Goal: Obtain resource: Download file/media

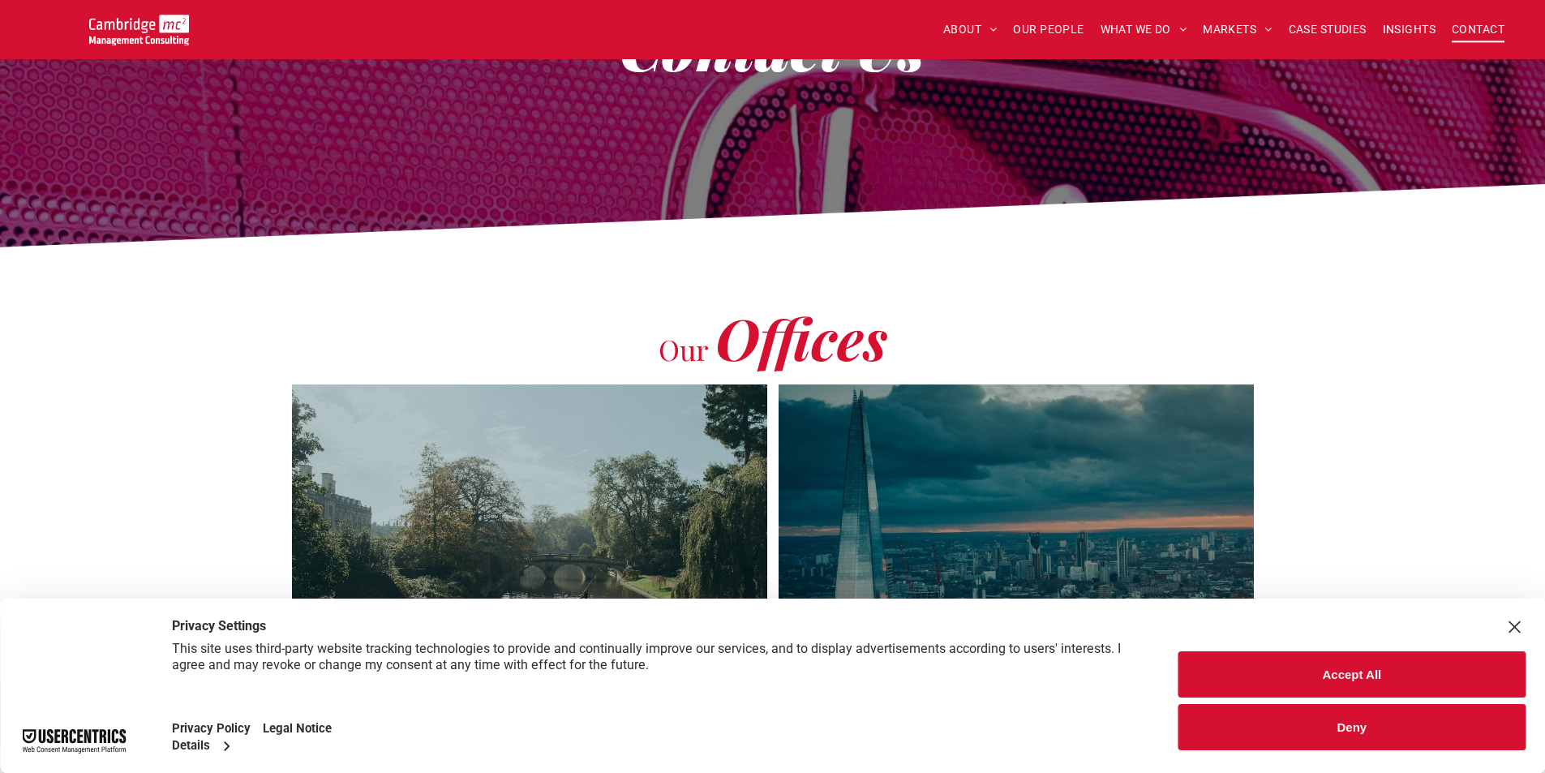
scroll to position [243, 0]
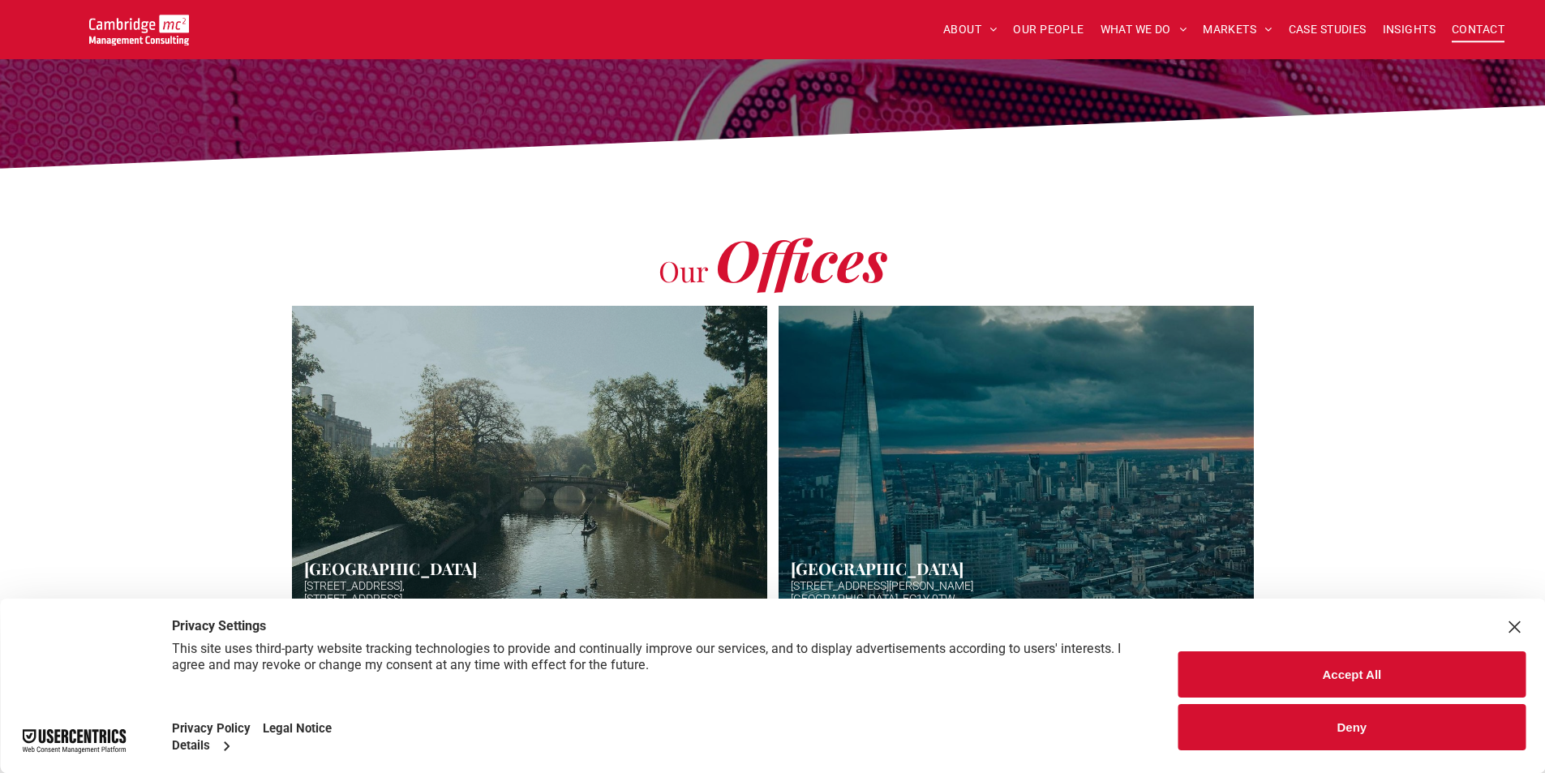
click at [1410, 686] on button "Accept All" at bounding box center [1351, 674] width 347 height 46
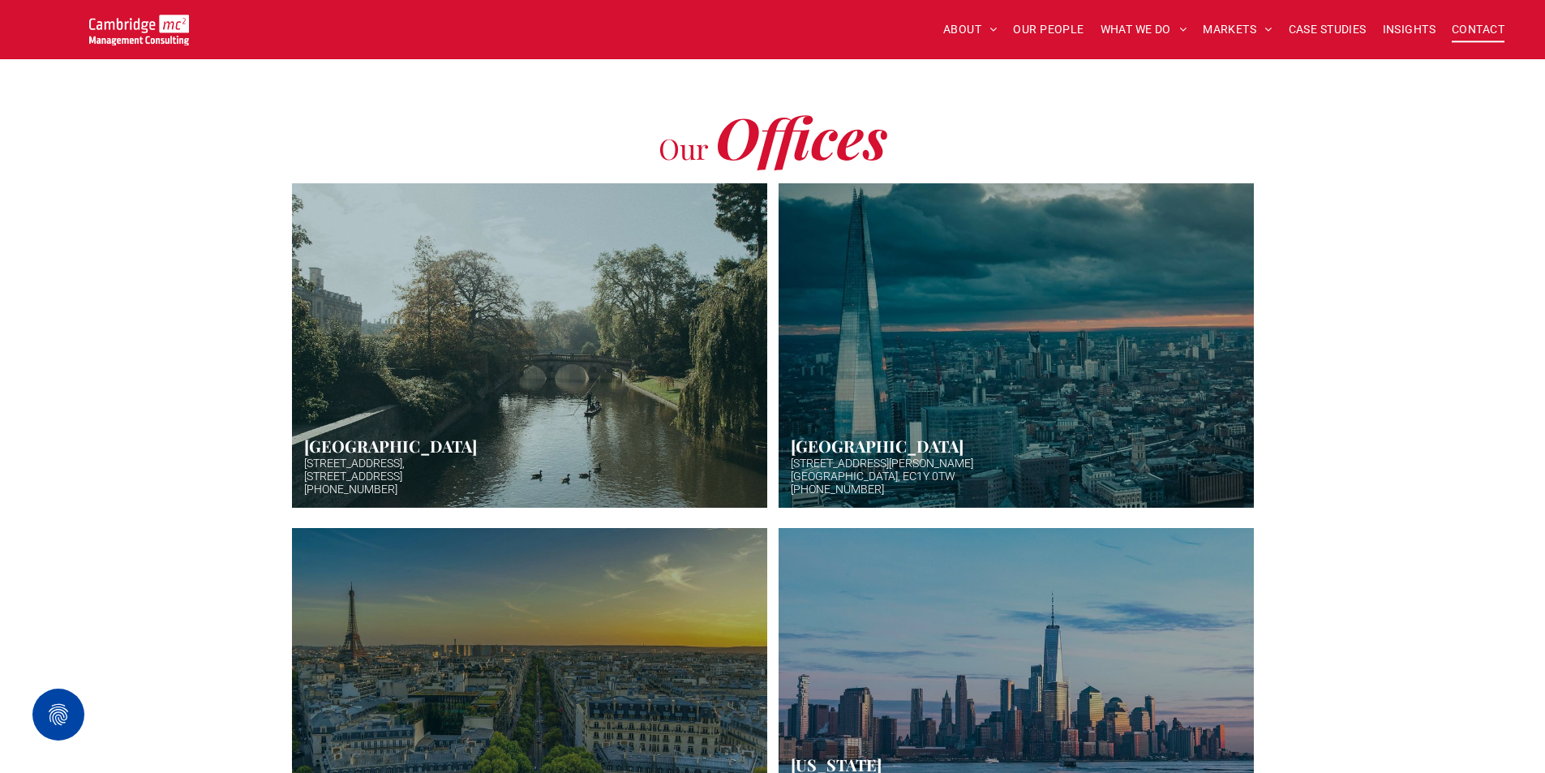
scroll to position [406, 0]
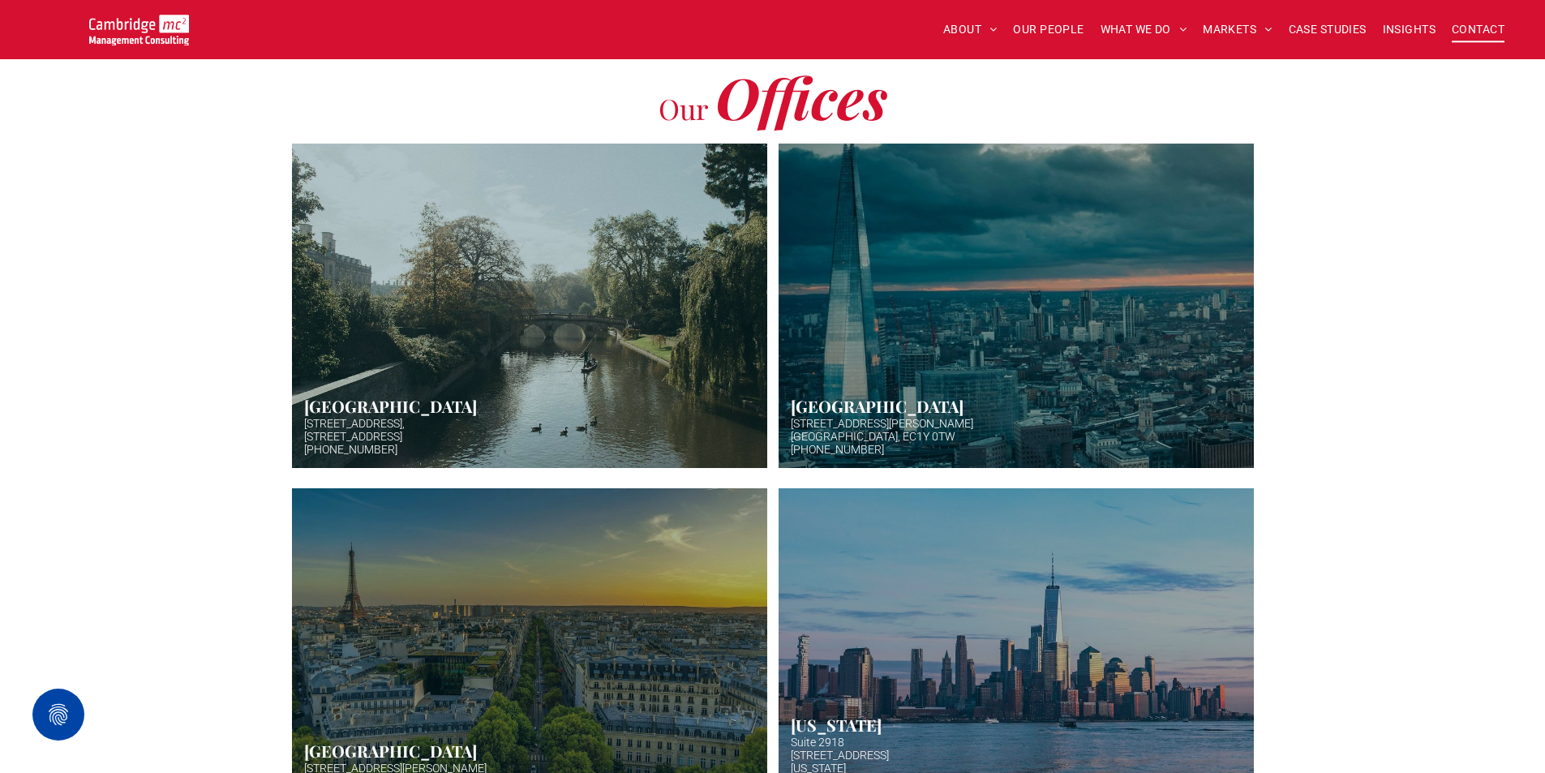
click at [1006, 377] on link "Aerial photo of Tower Bridge, London. Thames snakes into distance. Hazy backgro…" at bounding box center [1016, 306] width 504 height 344
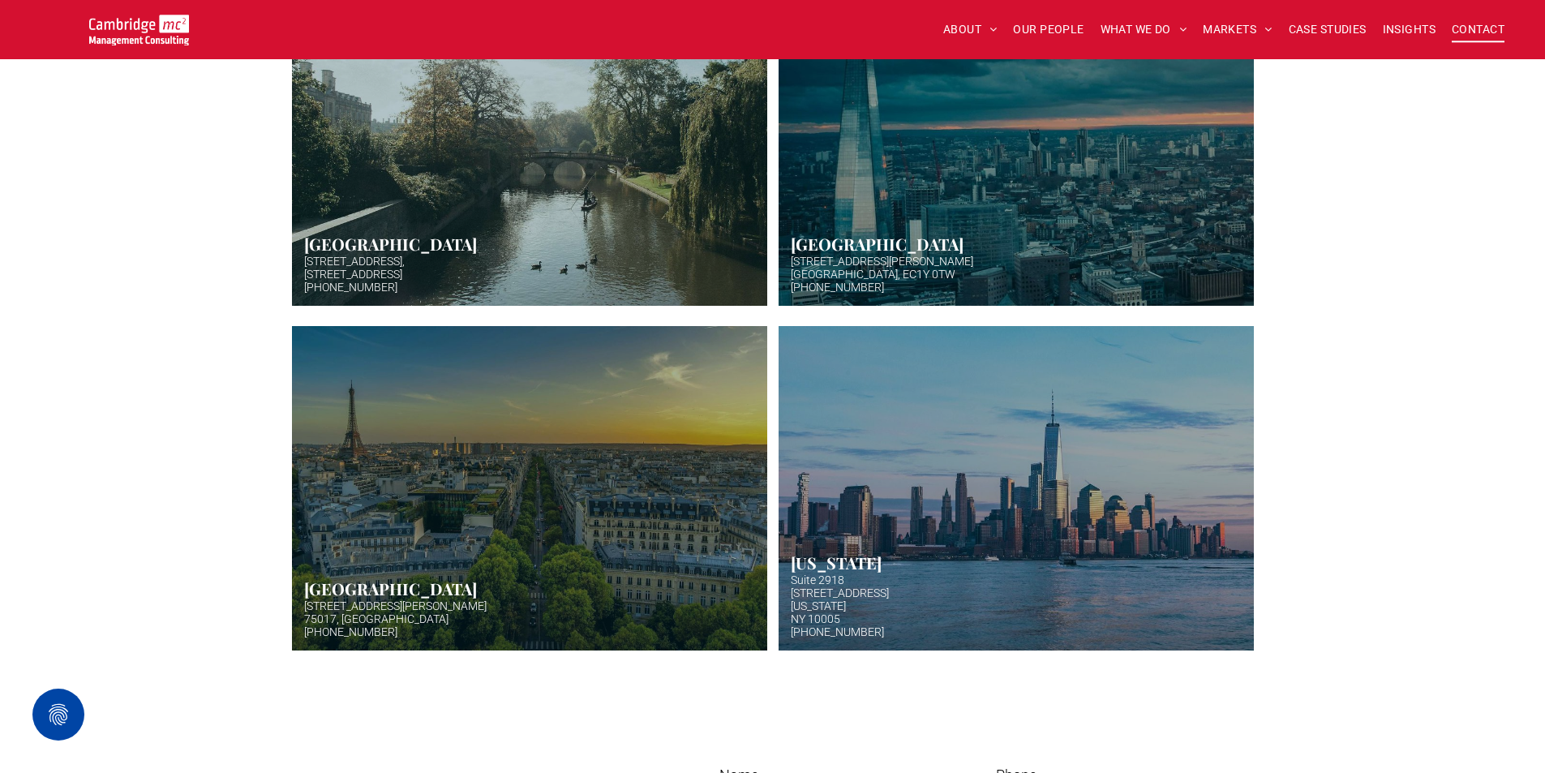
scroll to position [730, 0]
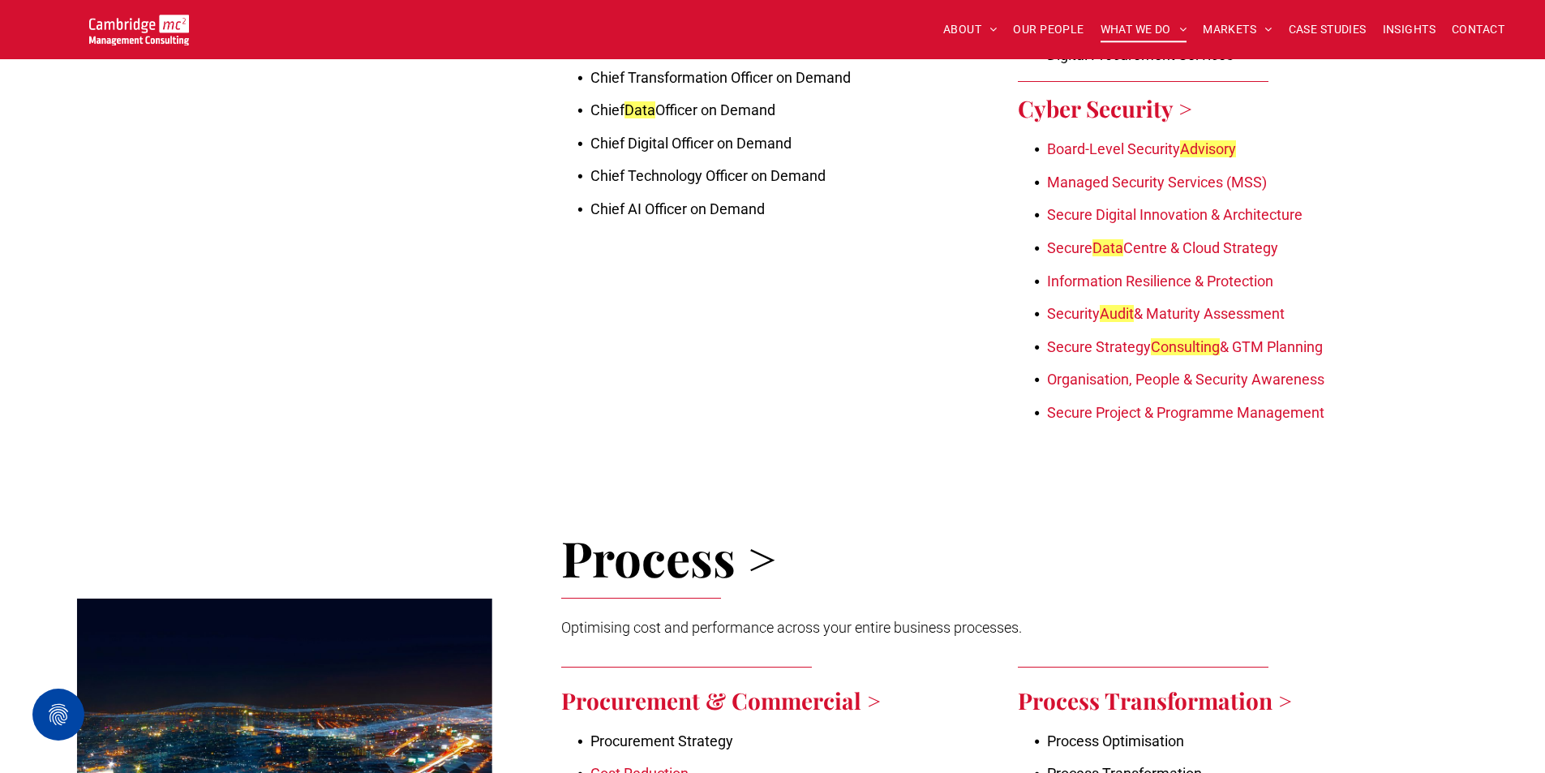
scroll to position [2028, 0]
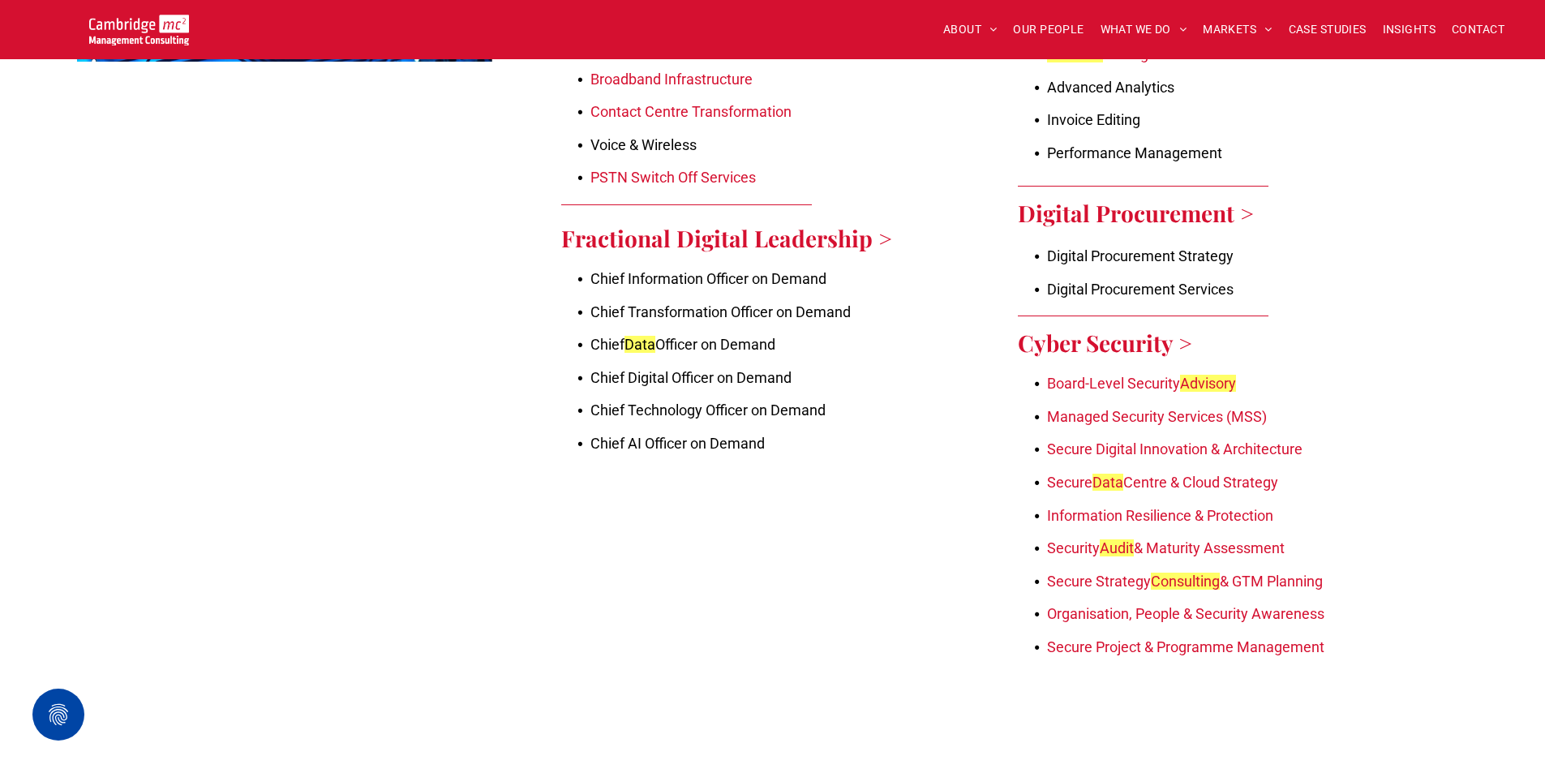
click at [831, 223] on link "Fractional Digital Leadership >" at bounding box center [726, 238] width 331 height 30
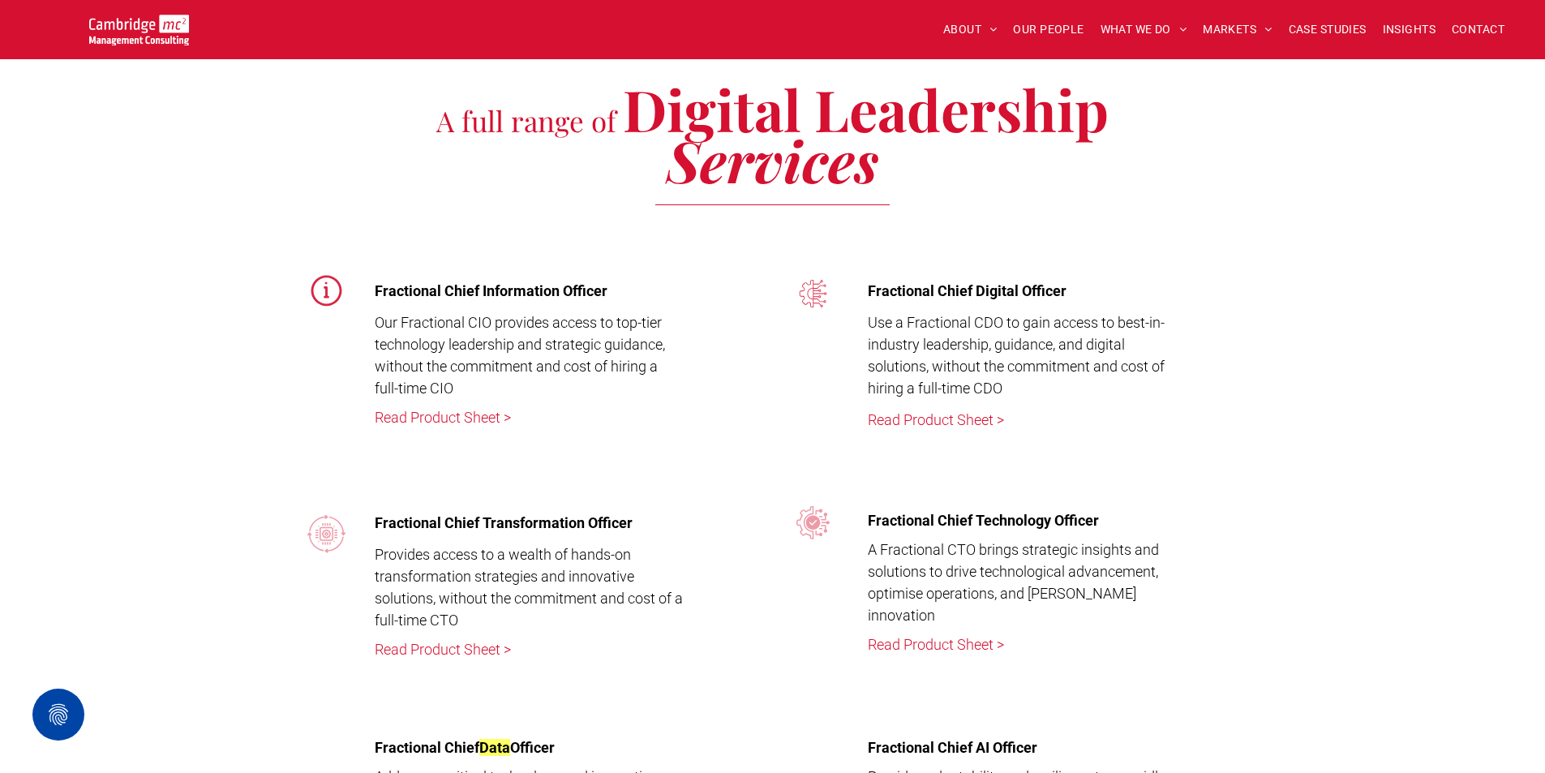
scroll to position [4055, 0]
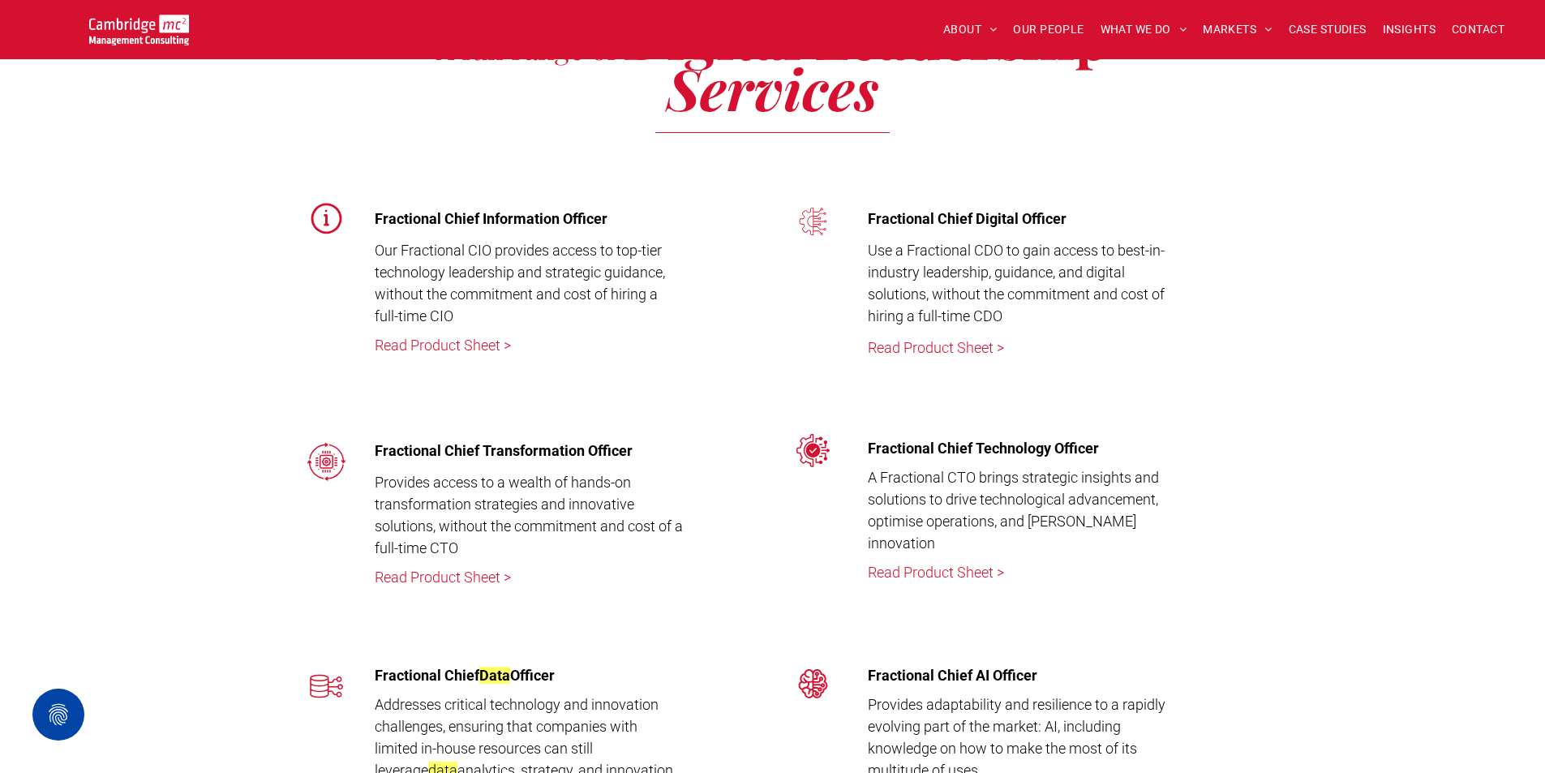
click at [904, 564] on link "Read Product Sheet >" at bounding box center [936, 572] width 136 height 17
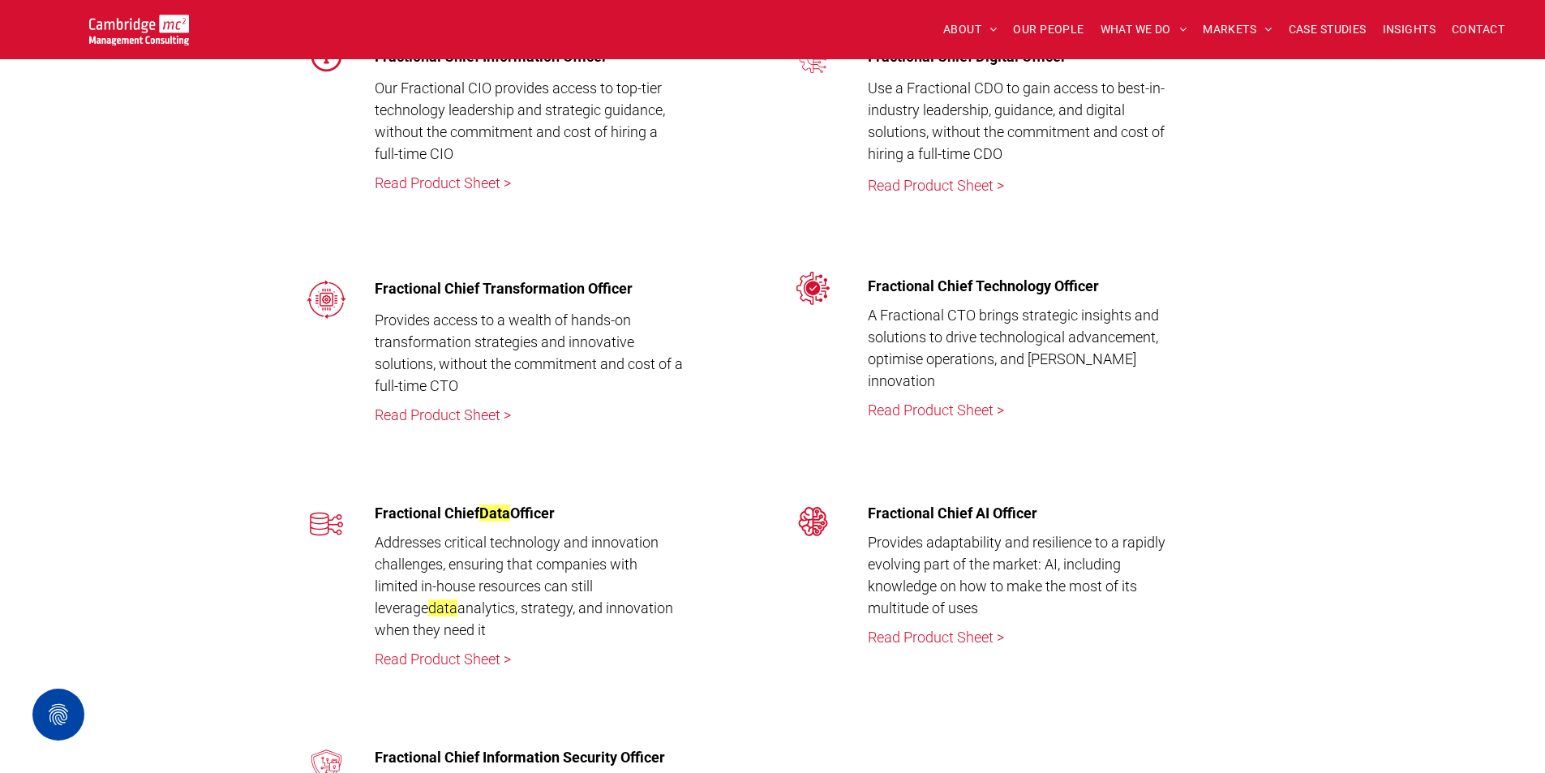
scroll to position [4136, 0]
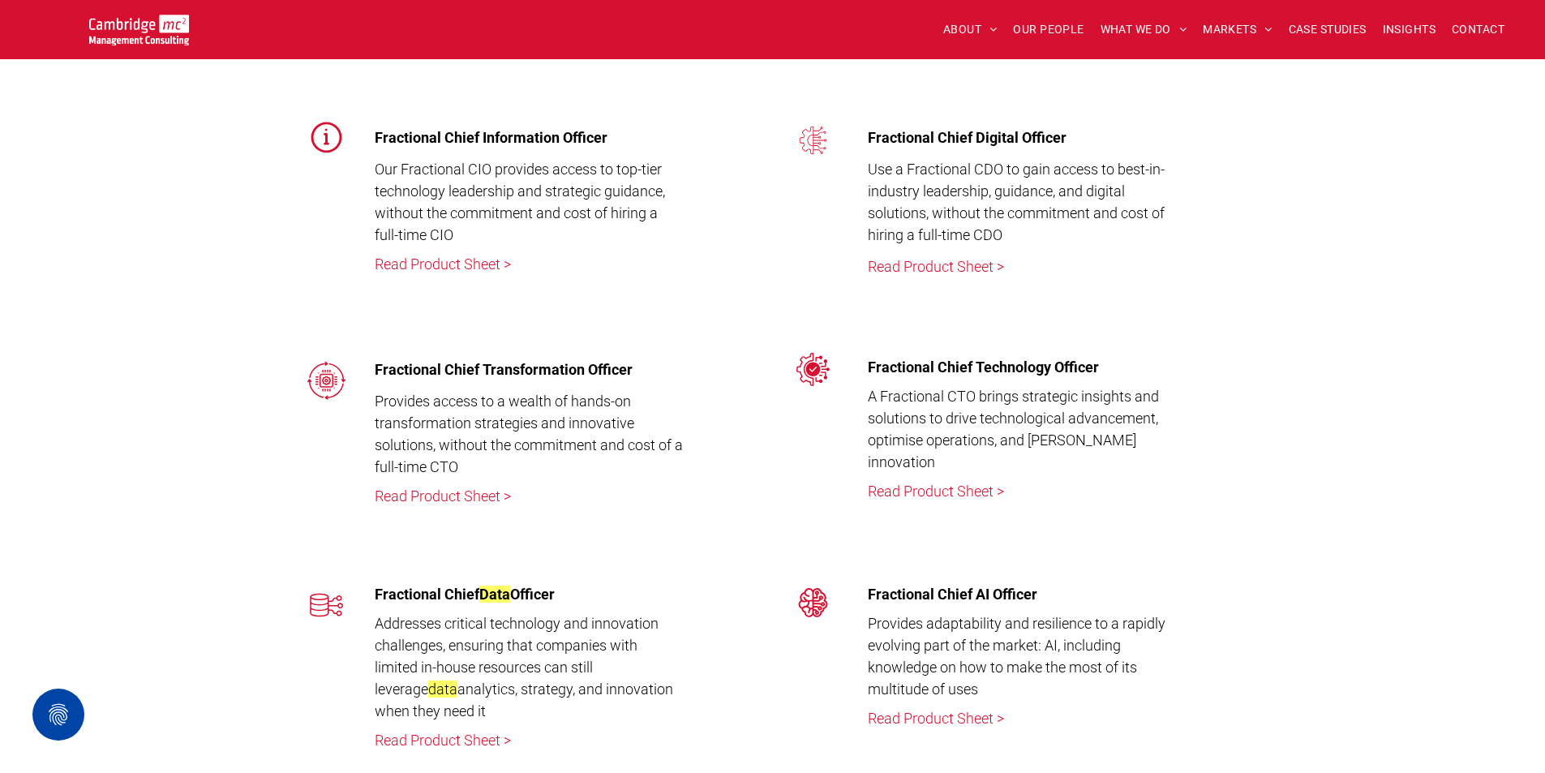
click at [446, 264] on link "Read Product Sheet >" at bounding box center [443, 263] width 136 height 17
